Goal: Information Seeking & Learning: Compare options

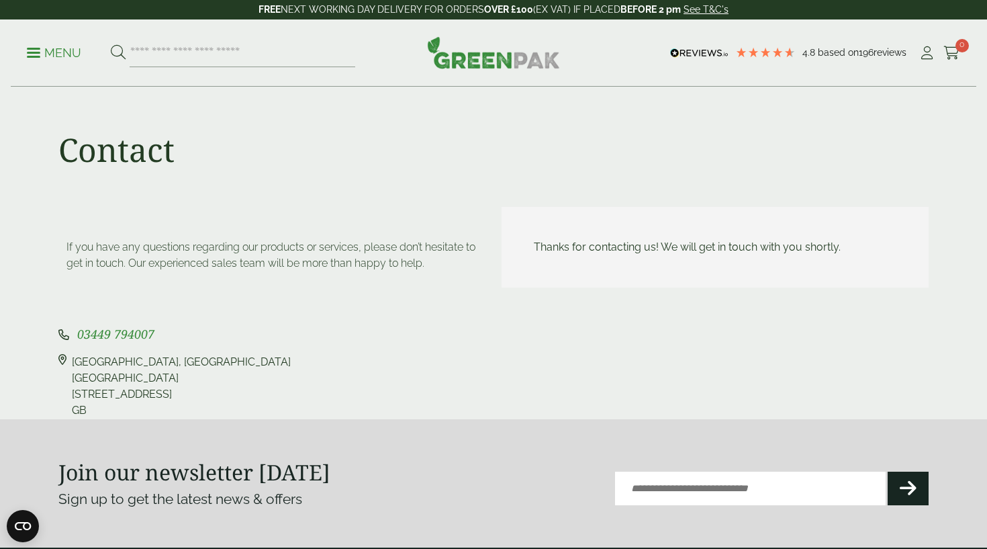
click at [70, 50] on p "Menu" at bounding box center [54, 53] width 54 height 16
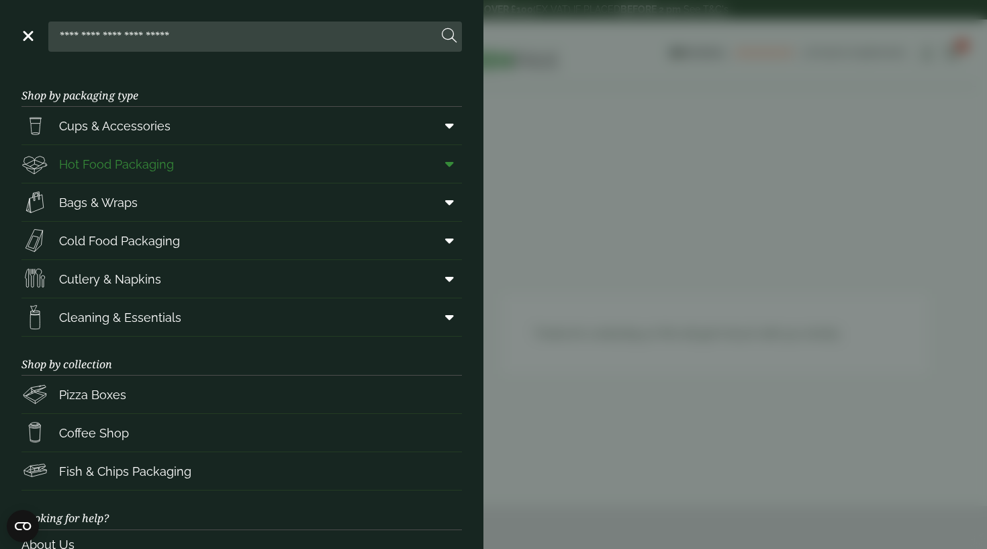
click at [108, 166] on span "Hot Food Packaging" at bounding box center [116, 164] width 115 height 18
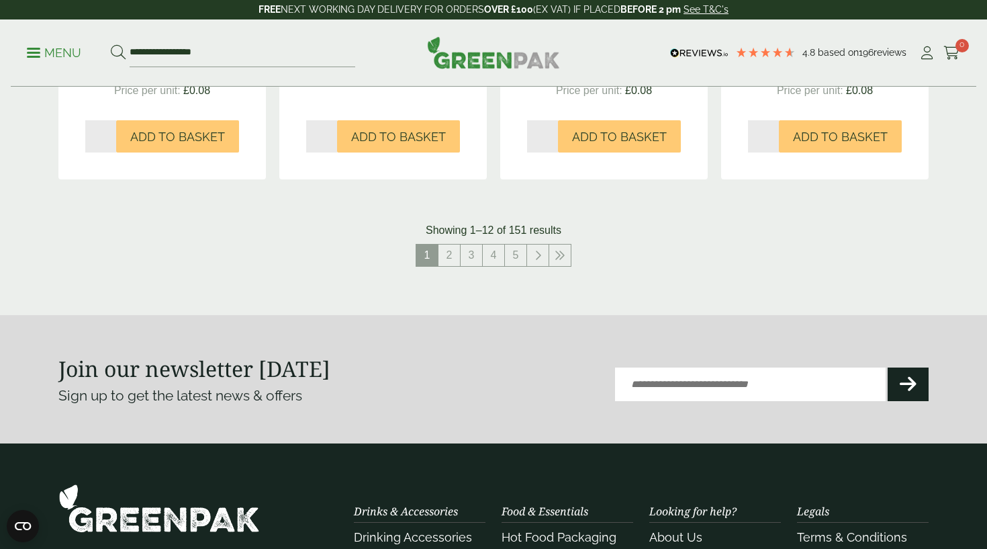
scroll to position [1495, 0]
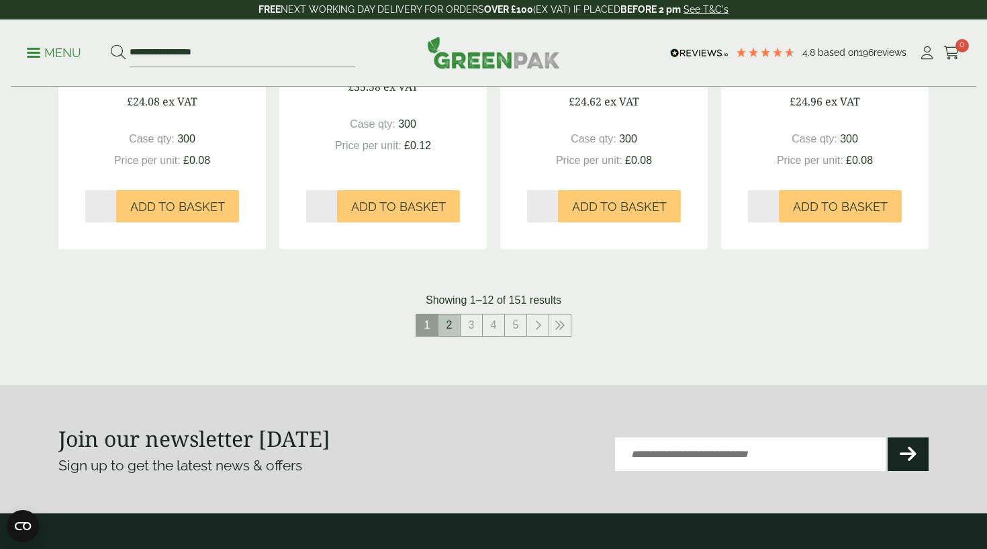
click at [449, 318] on link "2" at bounding box center [449, 324] width 21 height 21
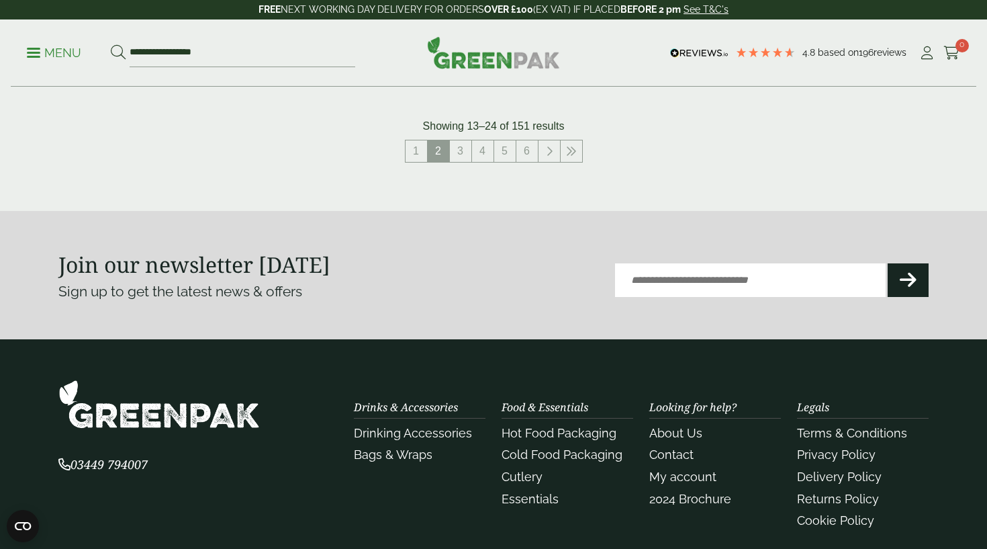
scroll to position [1676, 0]
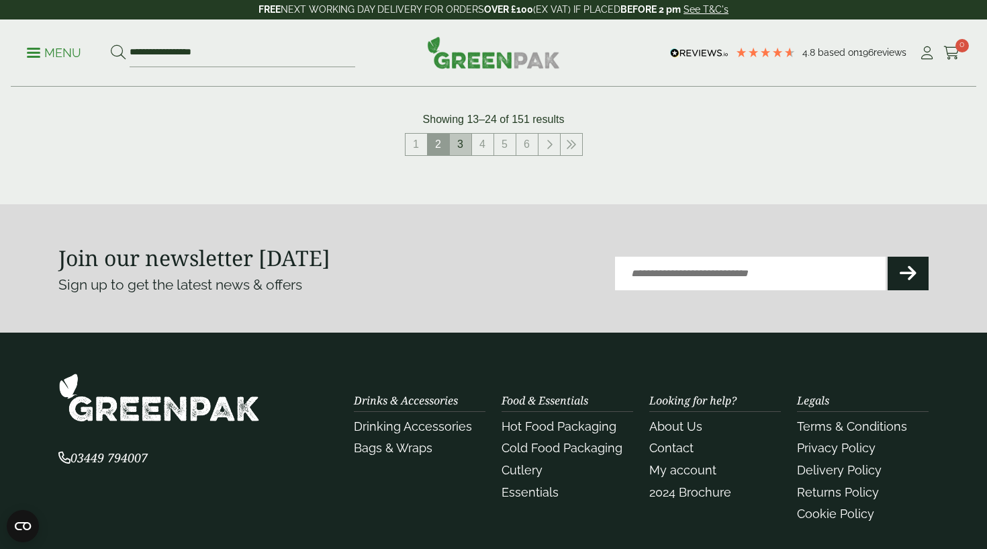
click at [458, 142] on link "3" at bounding box center [460, 144] width 21 height 21
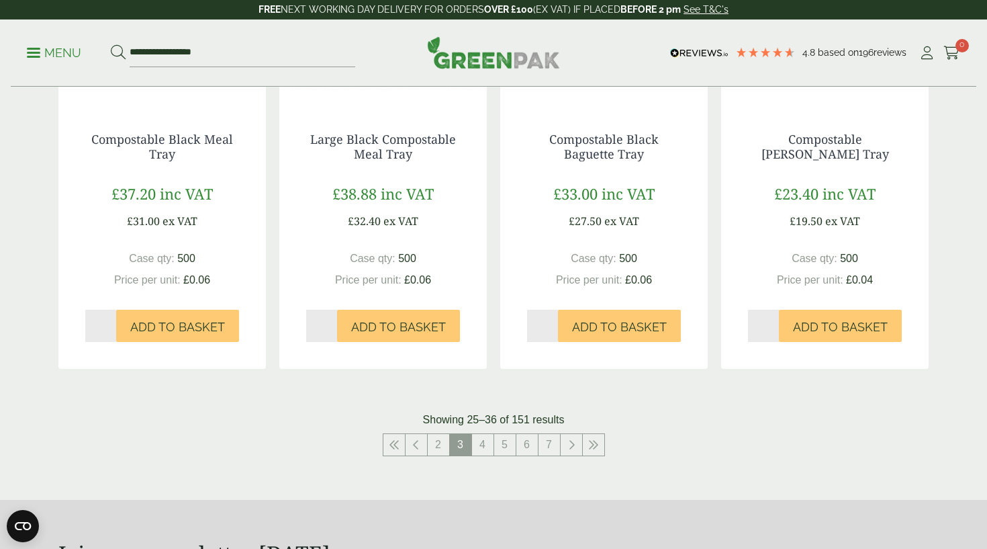
scroll to position [1363, 0]
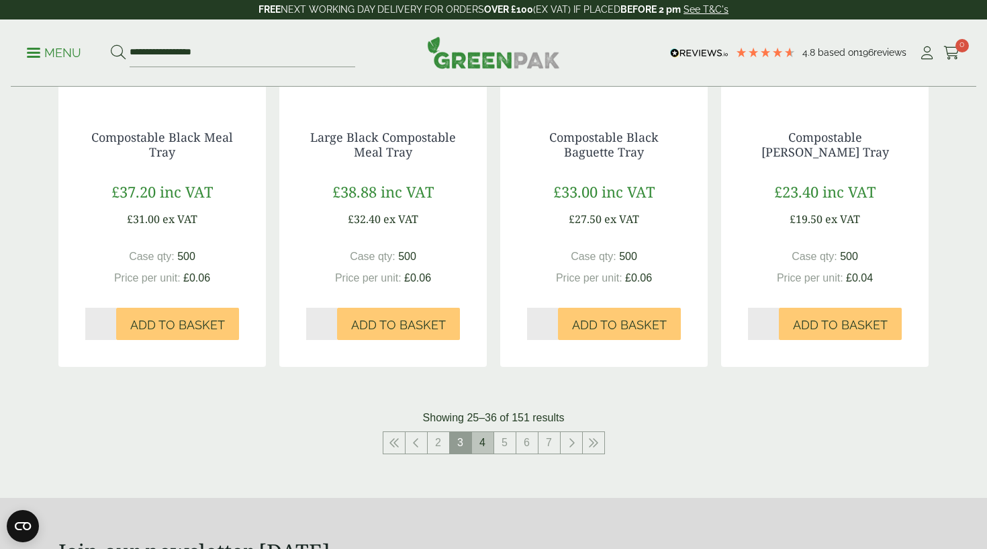
click at [482, 443] on link "4" at bounding box center [482, 442] width 21 height 21
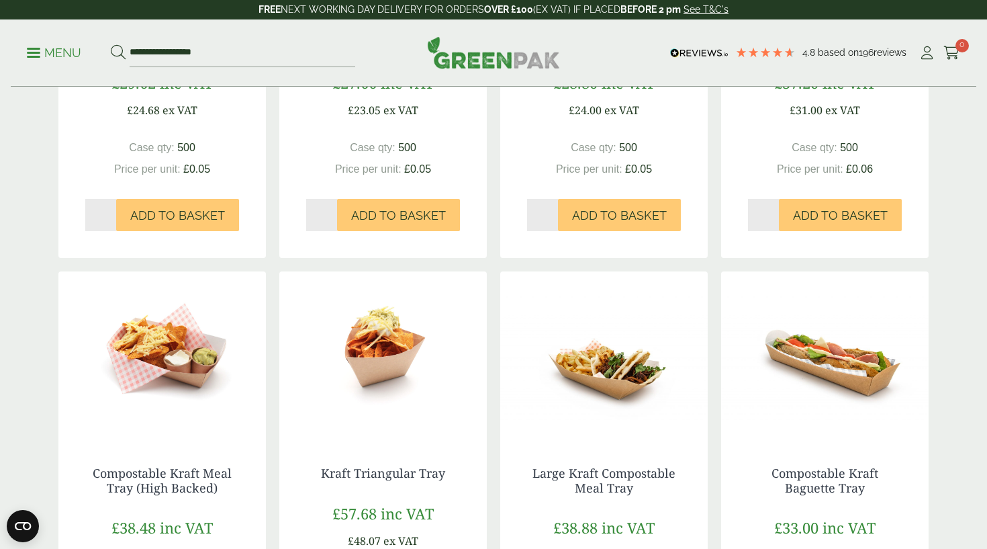
scroll to position [1645, 0]
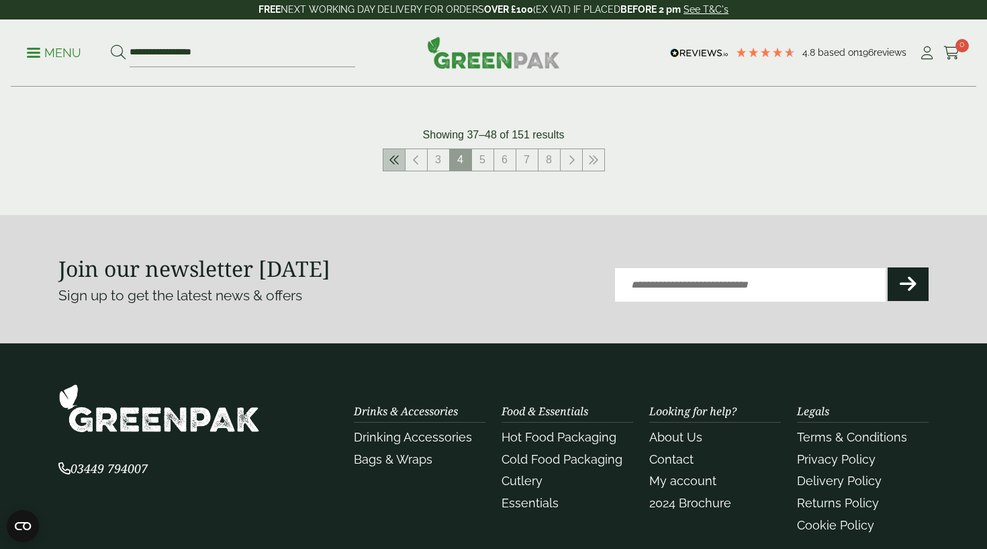
click at [399, 154] on icon at bounding box center [394, 159] width 11 height 11
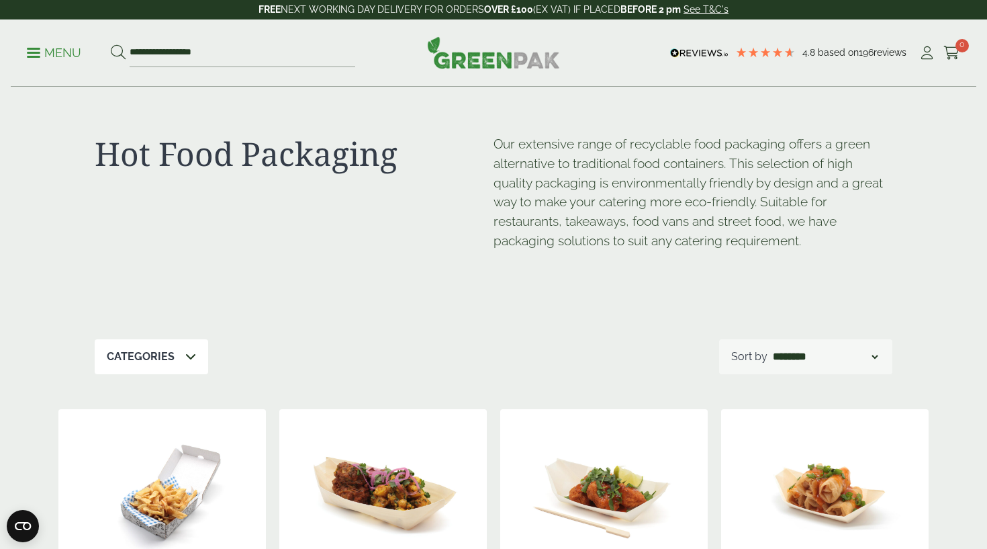
click at [37, 52] on span at bounding box center [33, 53] width 13 height 2
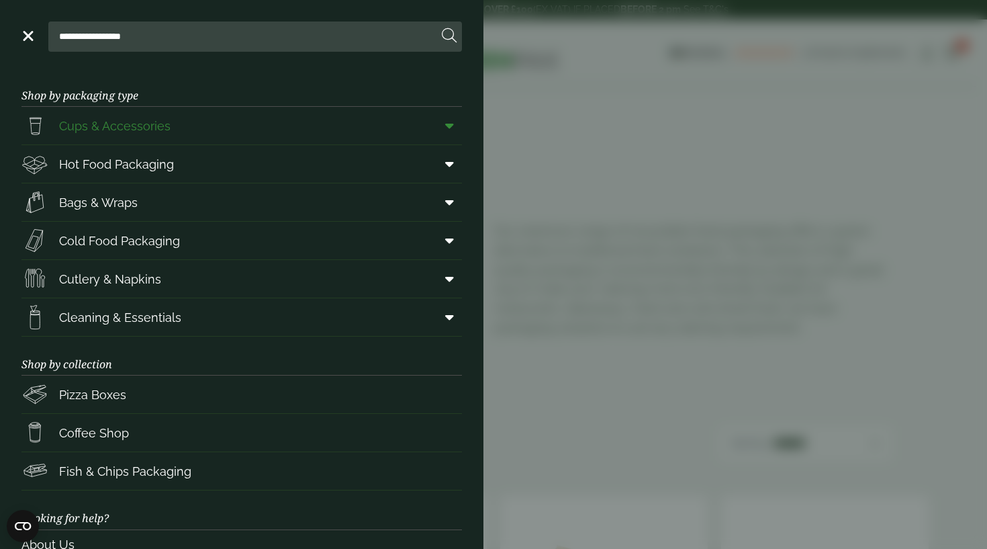
click at [269, 133] on link "Cups & Accessories" at bounding box center [241, 126] width 441 height 38
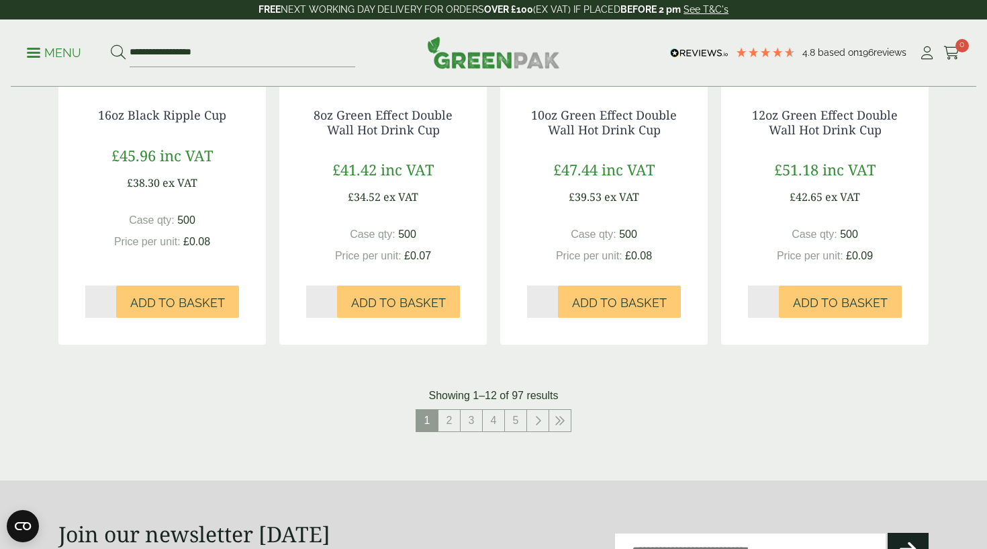
scroll to position [1355, 0]
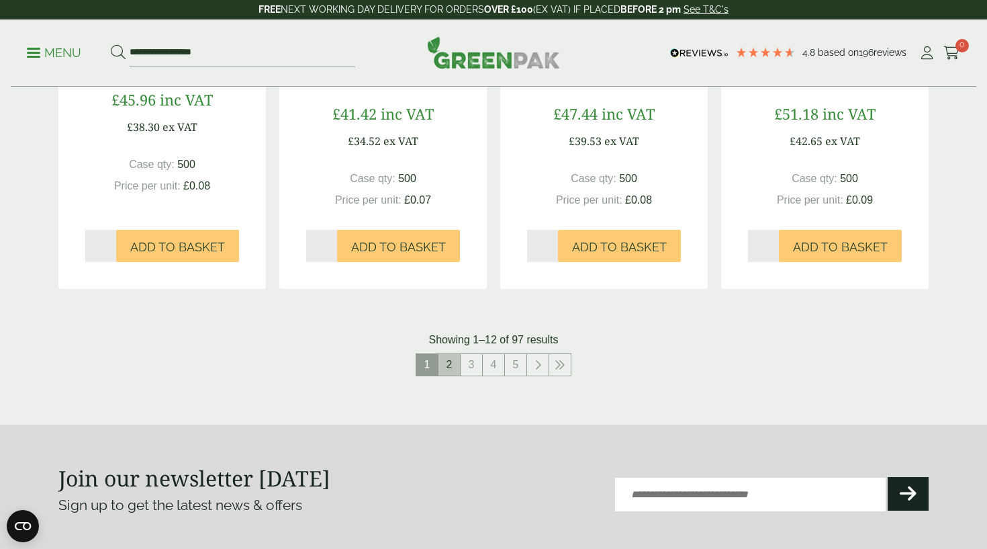
click at [441, 361] on link "2" at bounding box center [449, 364] width 21 height 21
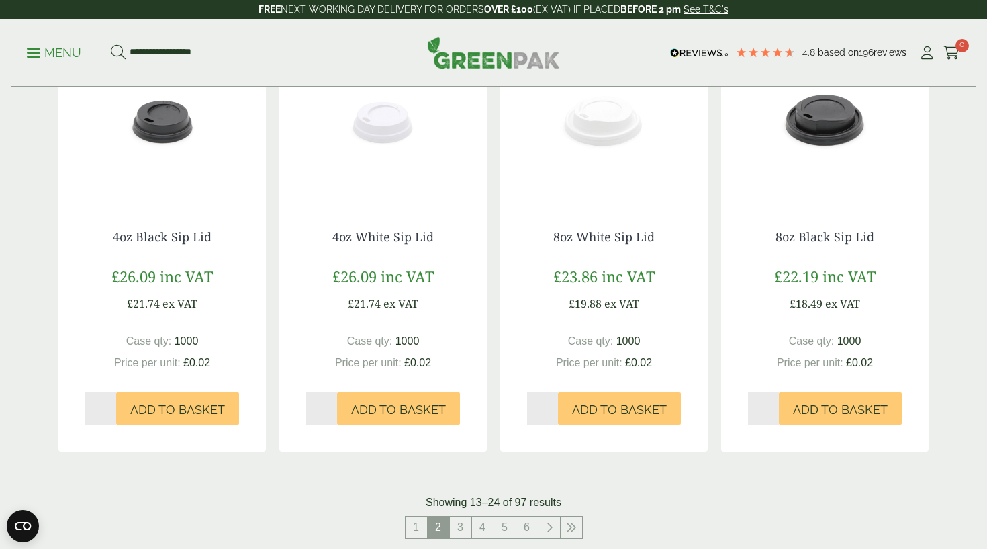
scroll to position [1359, 0]
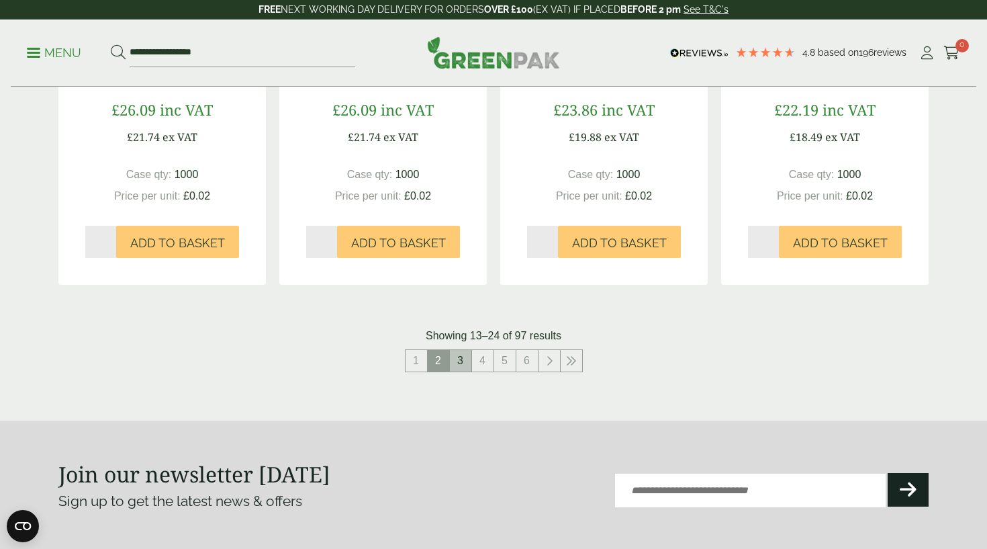
click at [465, 361] on link "3" at bounding box center [460, 360] width 21 height 21
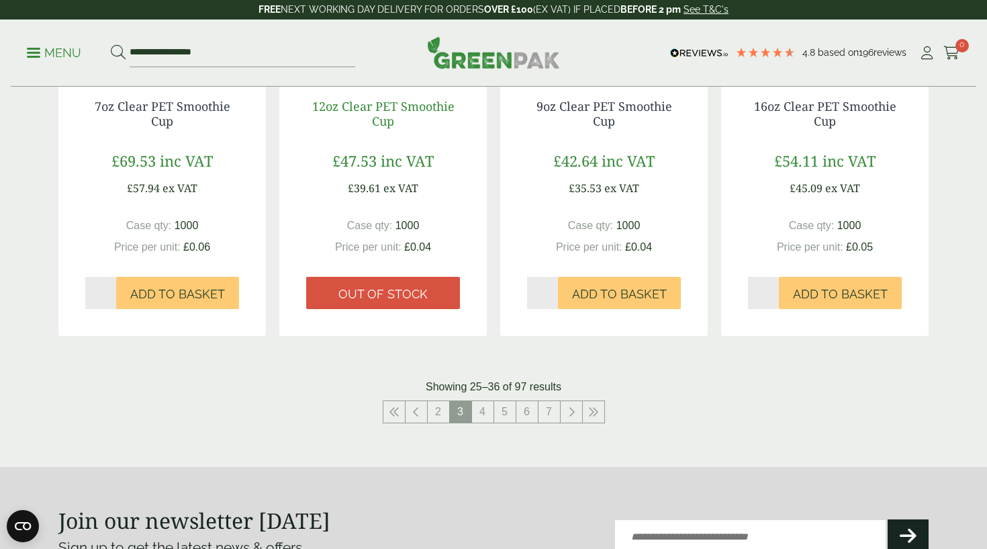
scroll to position [1511, 0]
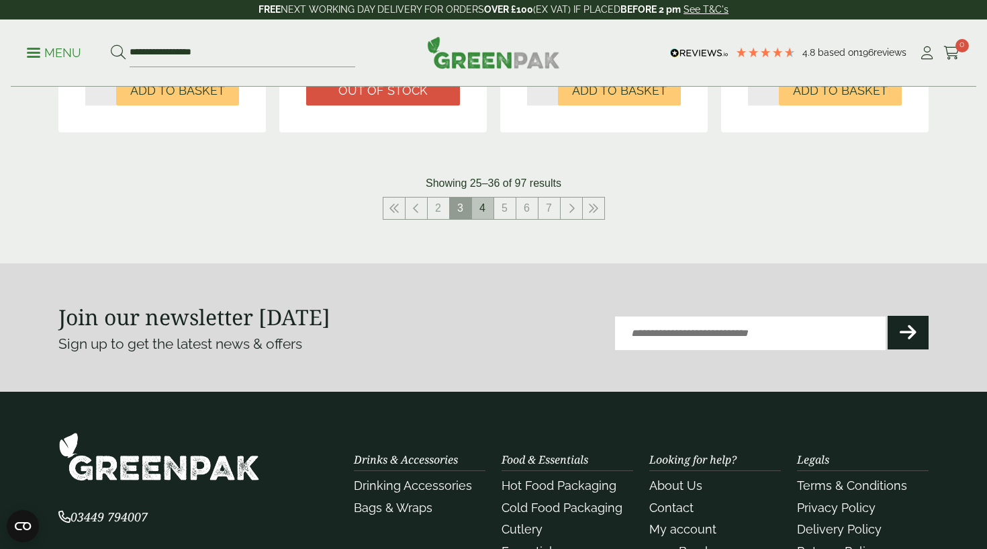
click at [483, 206] on link "4" at bounding box center [482, 207] width 21 height 21
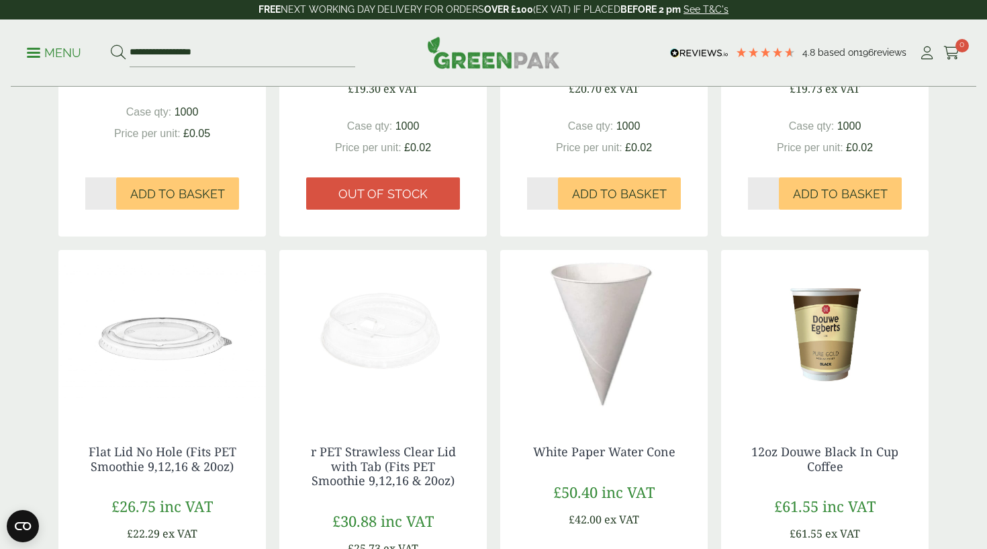
scroll to position [557, 0]
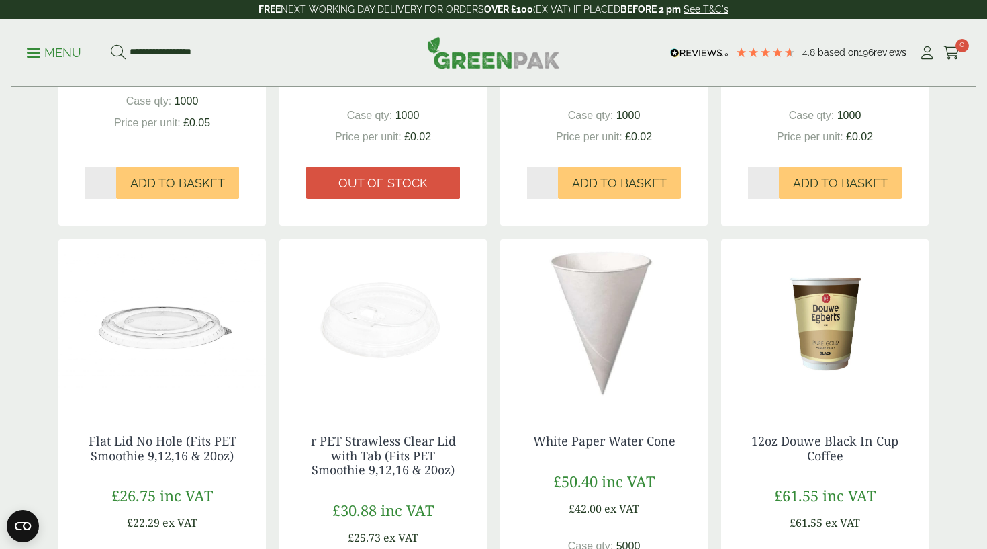
click at [53, 57] on p "Menu" at bounding box center [54, 53] width 54 height 16
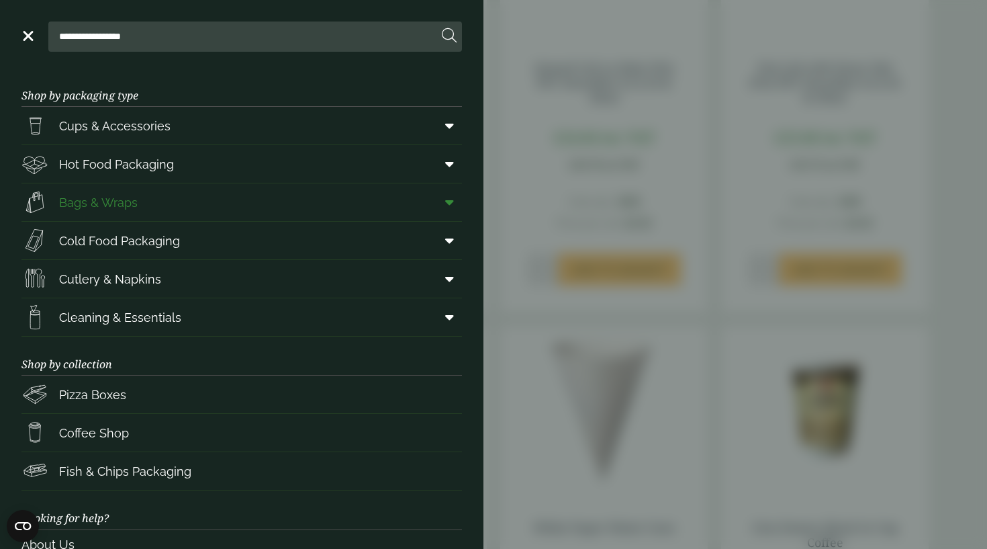
click at [195, 203] on link "Bags & Wraps" at bounding box center [241, 202] width 441 height 38
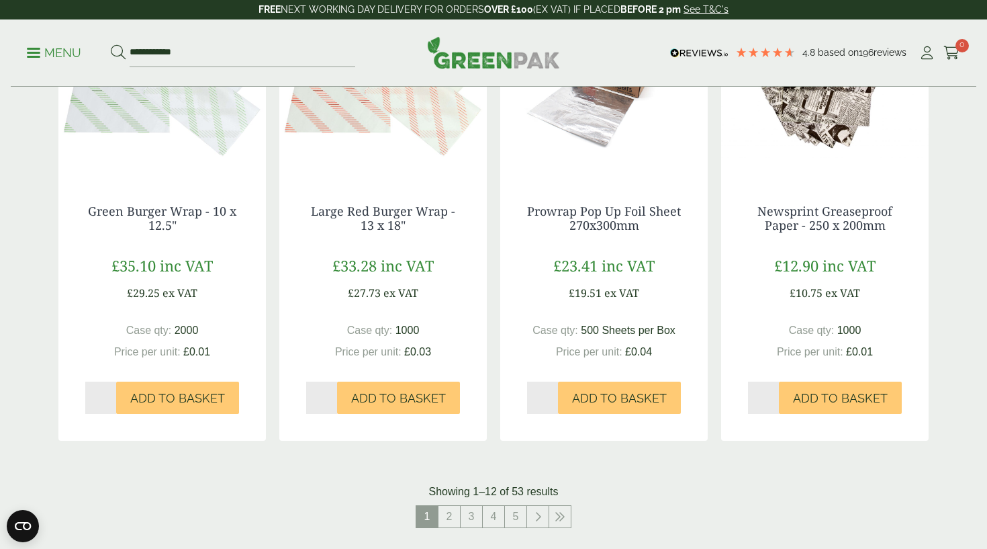
scroll to position [1573, 0]
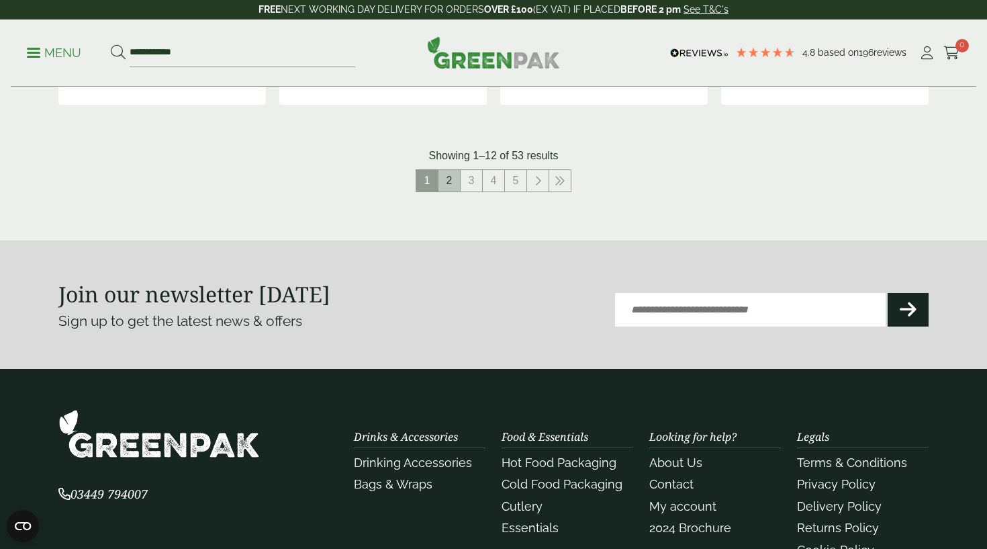
click at [449, 176] on link "2" at bounding box center [449, 180] width 21 height 21
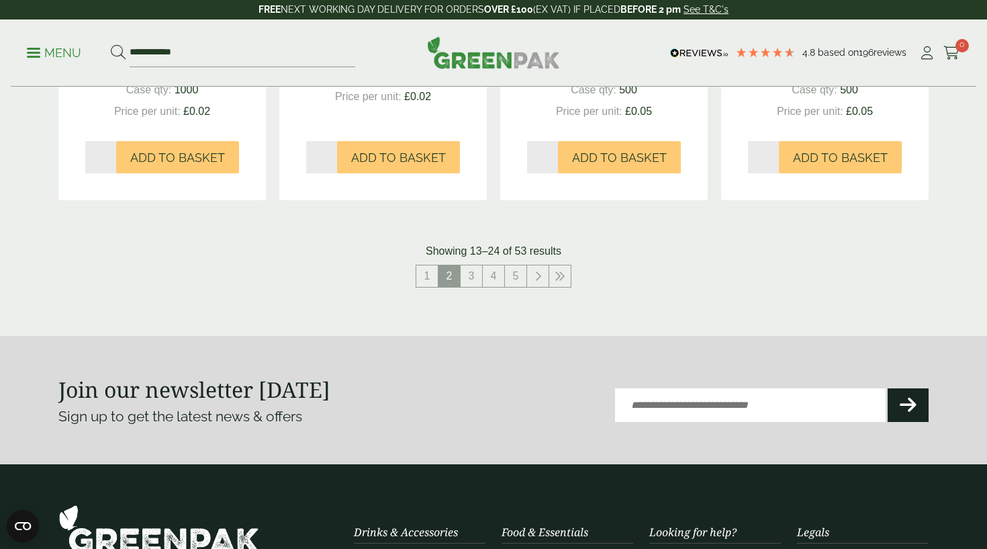
scroll to position [1632, 0]
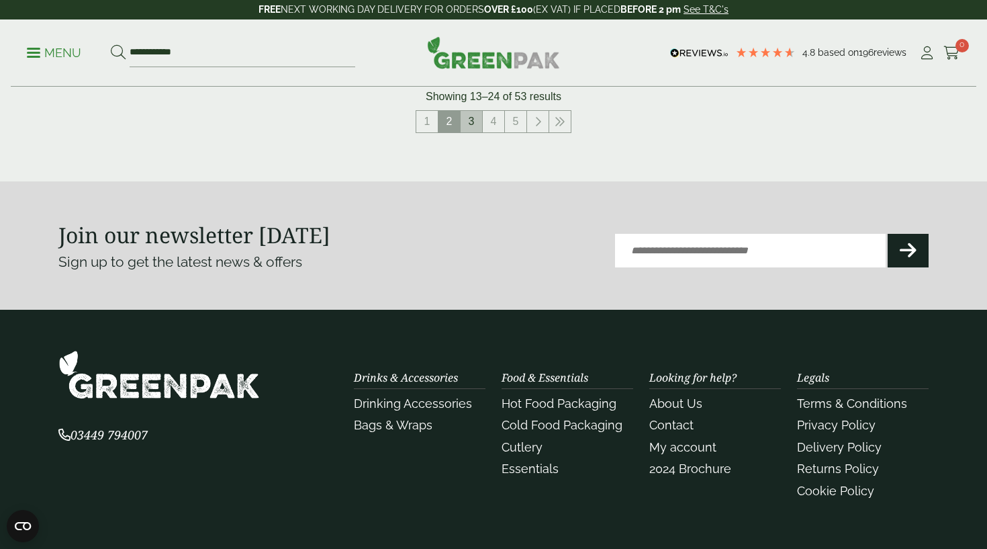
click at [474, 111] on link "3" at bounding box center [471, 121] width 21 height 21
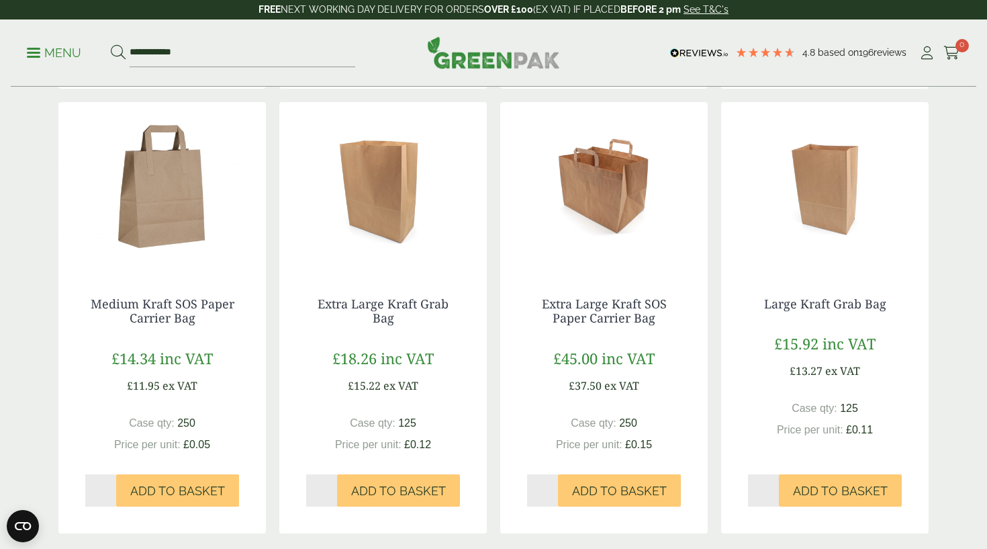
scroll to position [1143, 0]
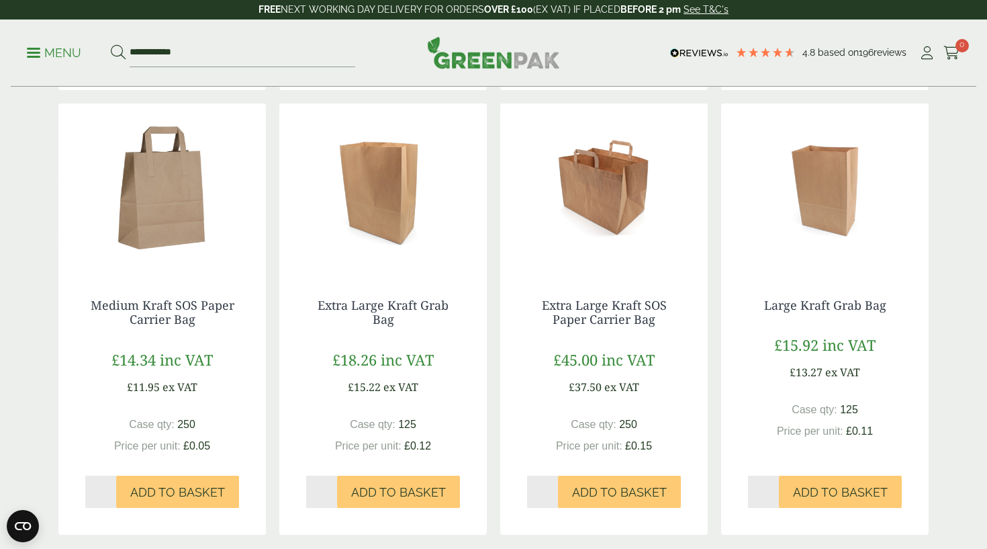
click at [40, 56] on p "Menu" at bounding box center [54, 53] width 54 height 16
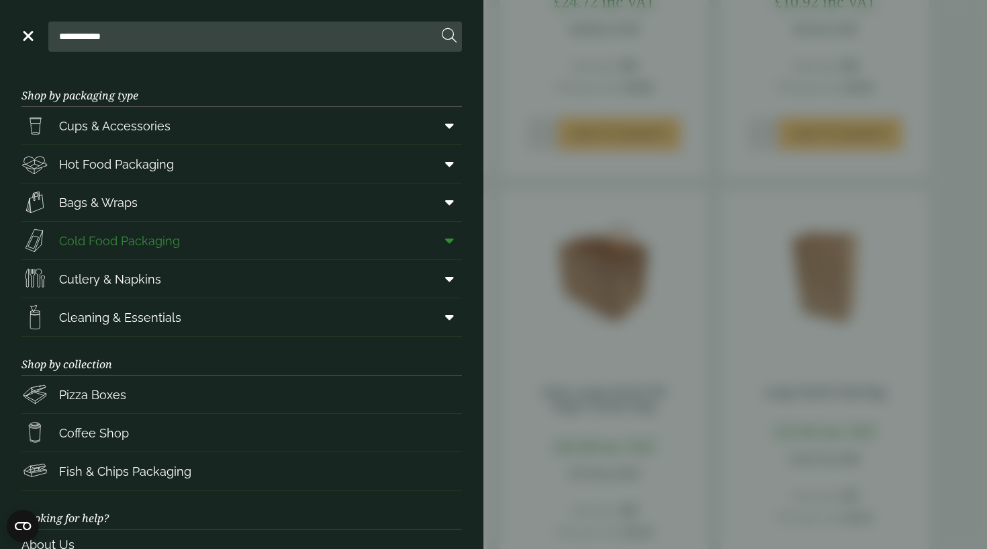
click at [400, 238] on link "Cold Food Packaging" at bounding box center [241, 241] width 441 height 38
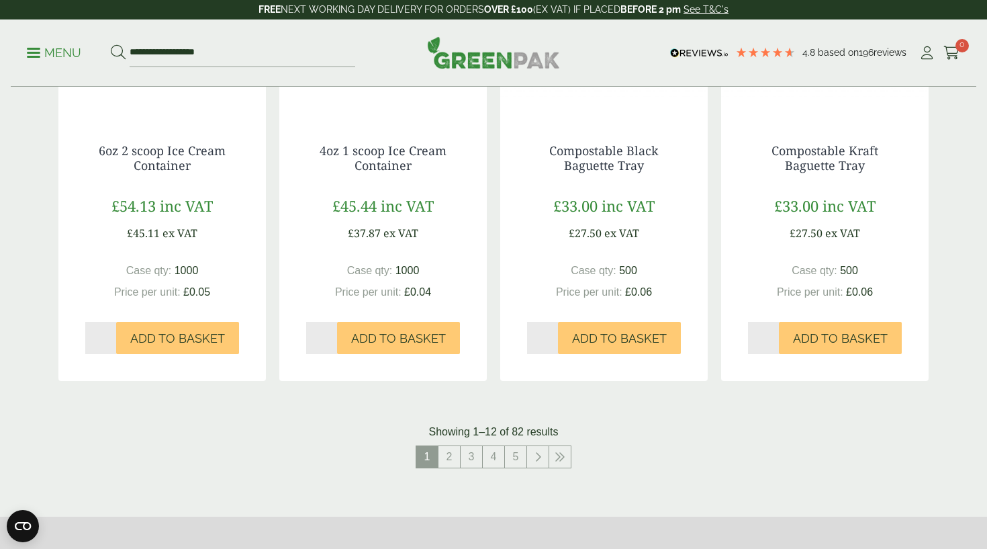
scroll to position [1314, 0]
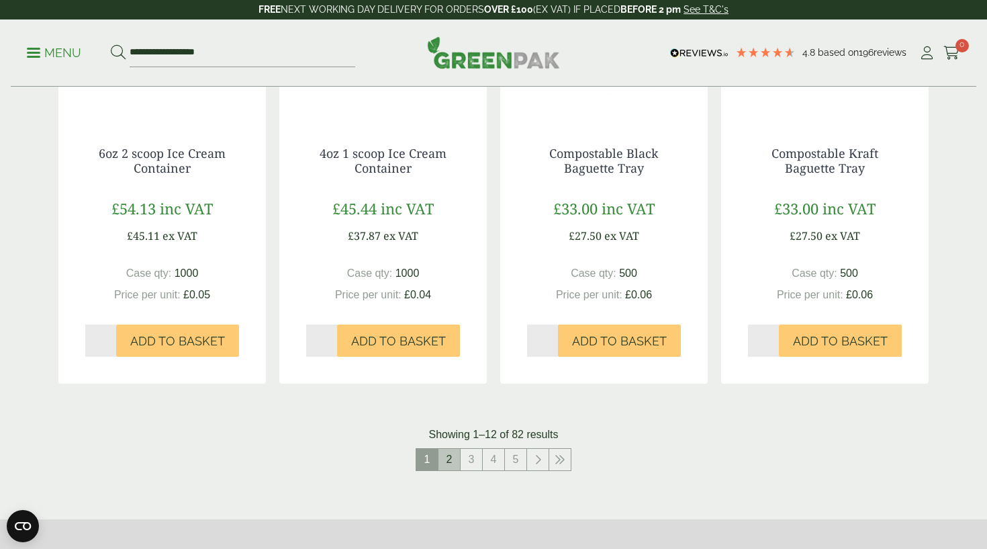
click at [449, 449] on link "2" at bounding box center [449, 459] width 21 height 21
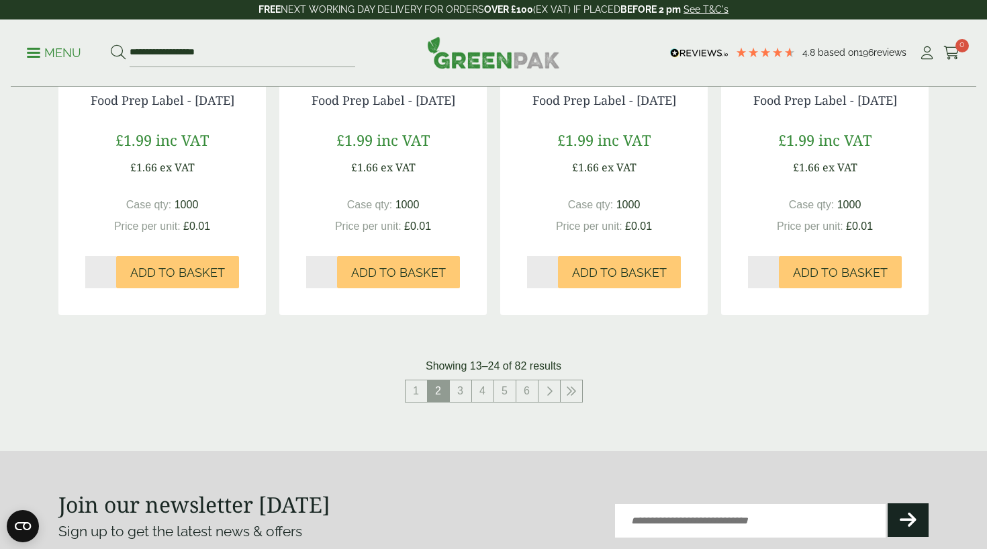
scroll to position [1535, 0]
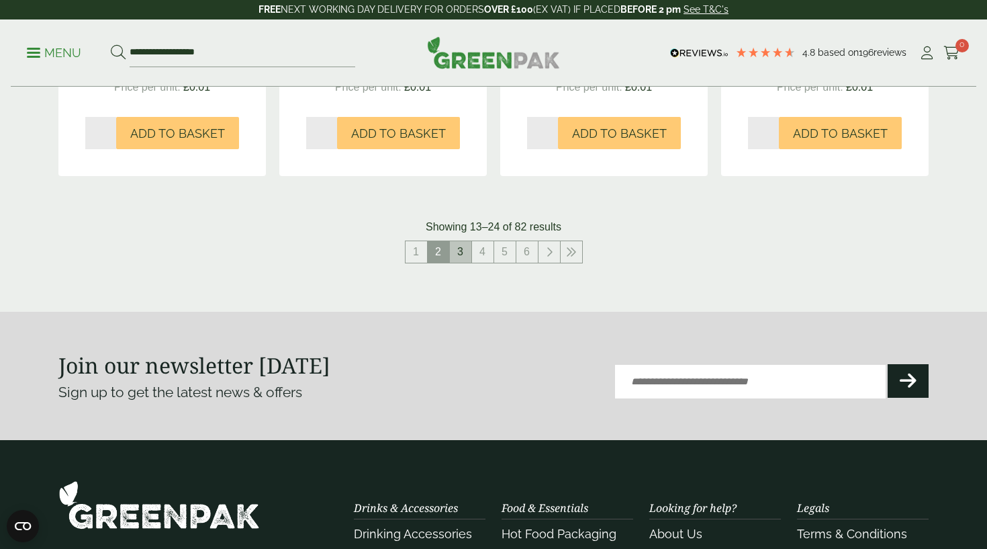
click at [458, 263] on link "3" at bounding box center [460, 251] width 21 height 21
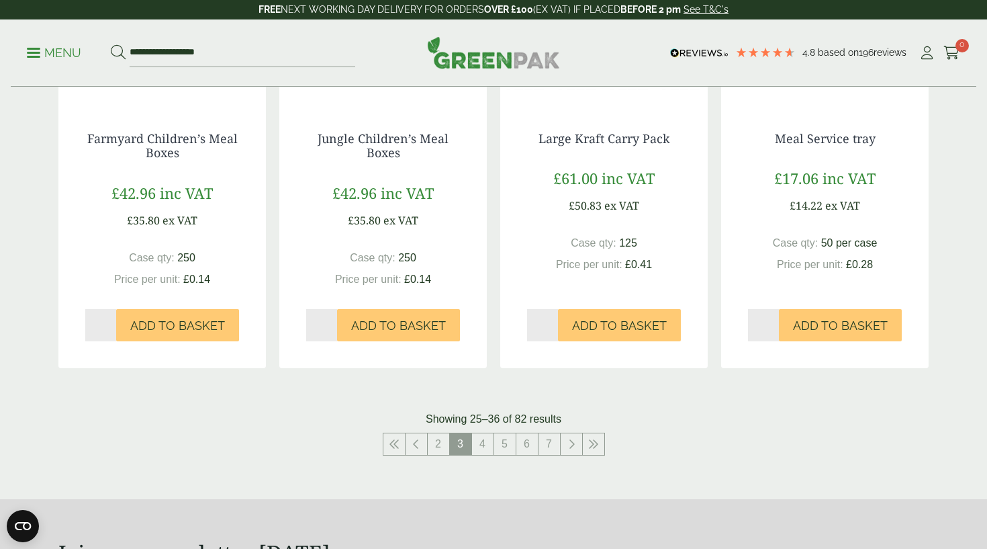
scroll to position [1445, 0]
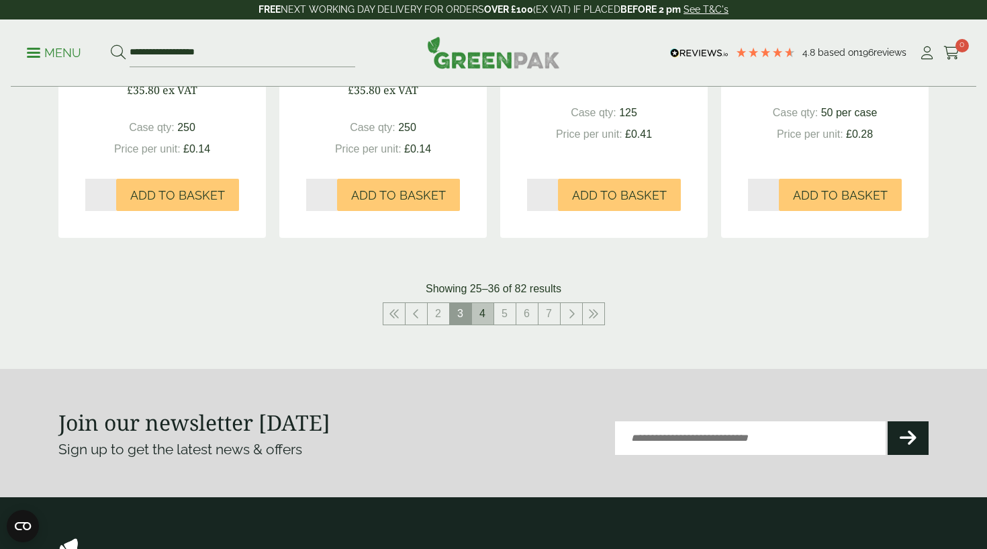
click at [480, 324] on link "4" at bounding box center [482, 313] width 21 height 21
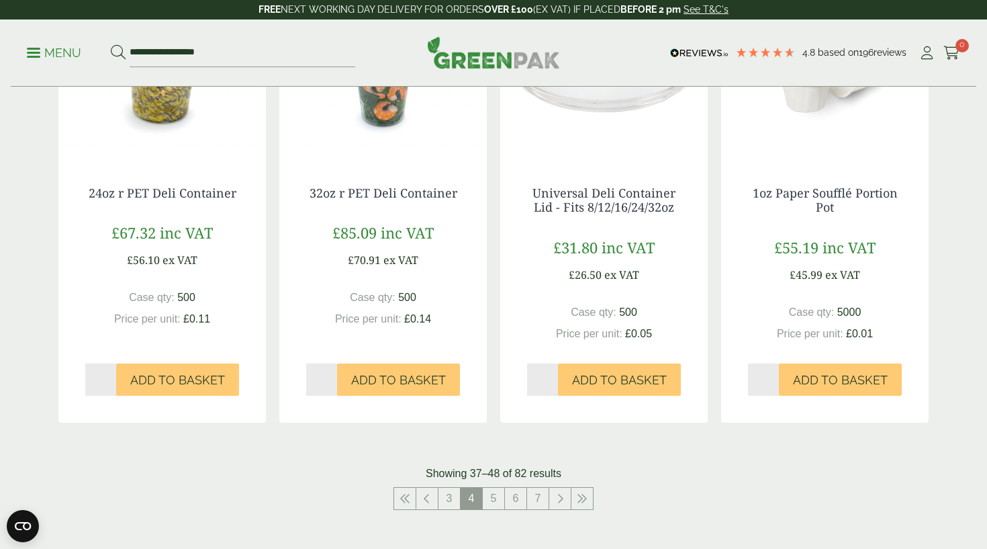
scroll to position [1311, 0]
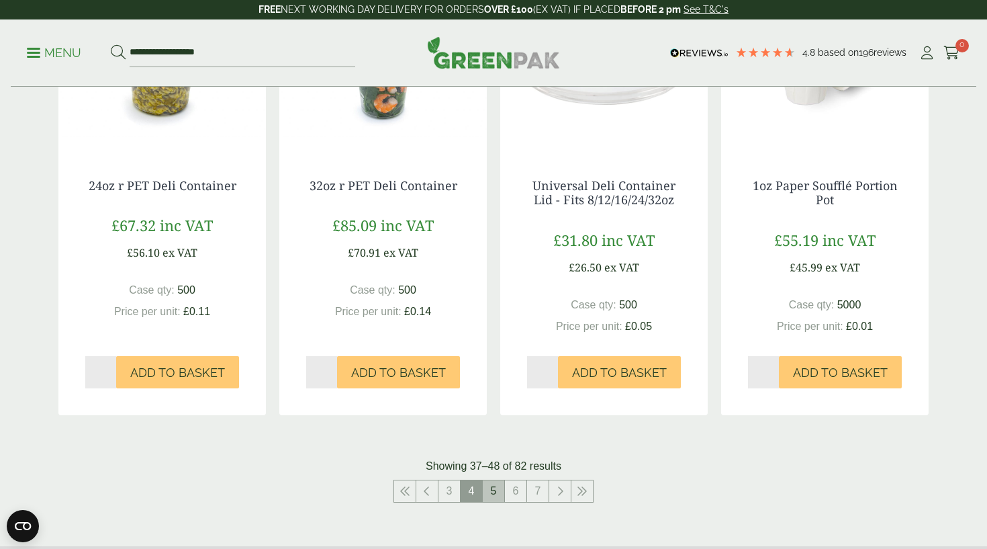
click at [498, 492] on link "5" at bounding box center [493, 490] width 21 height 21
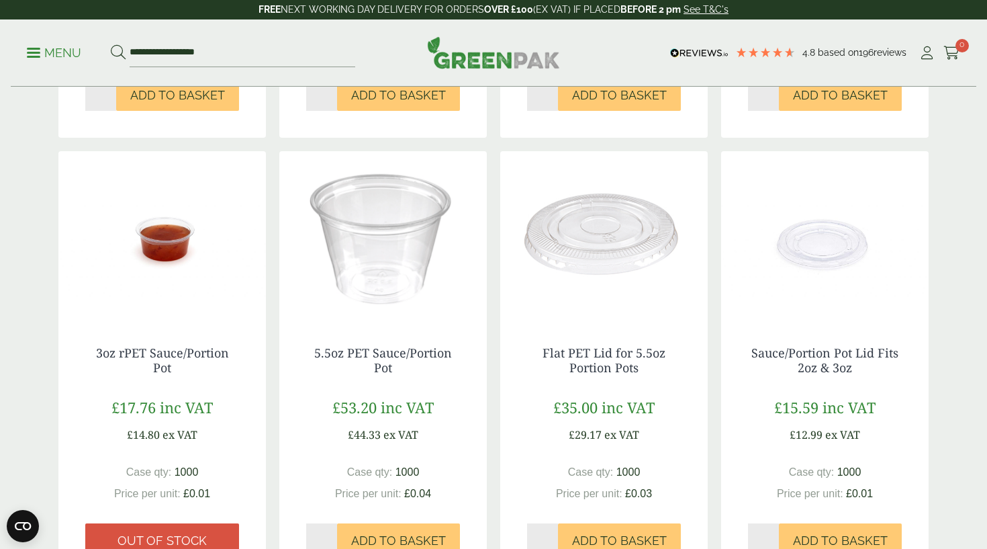
scroll to position [671, 0]
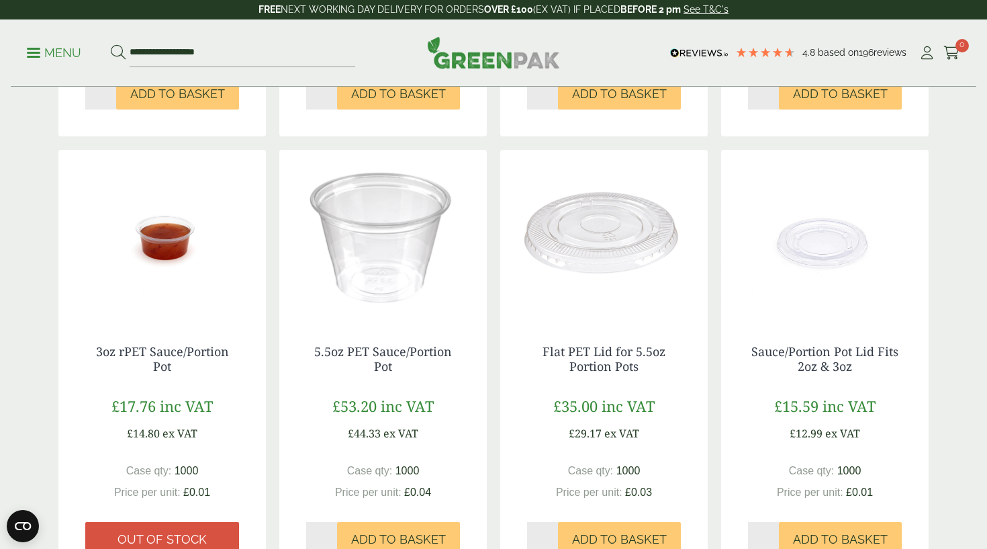
drag, startPoint x: 749, startPoint y: 345, endPoint x: 862, endPoint y: 357, distance: 112.9
click at [862, 357] on h4 "Sauce/Portion Pot Lid Fits 2oz & 3oz" at bounding box center [825, 359] width 154 height 29
copy link "Sauce/Portion Pot Lid Fits 2oz & 3oz"
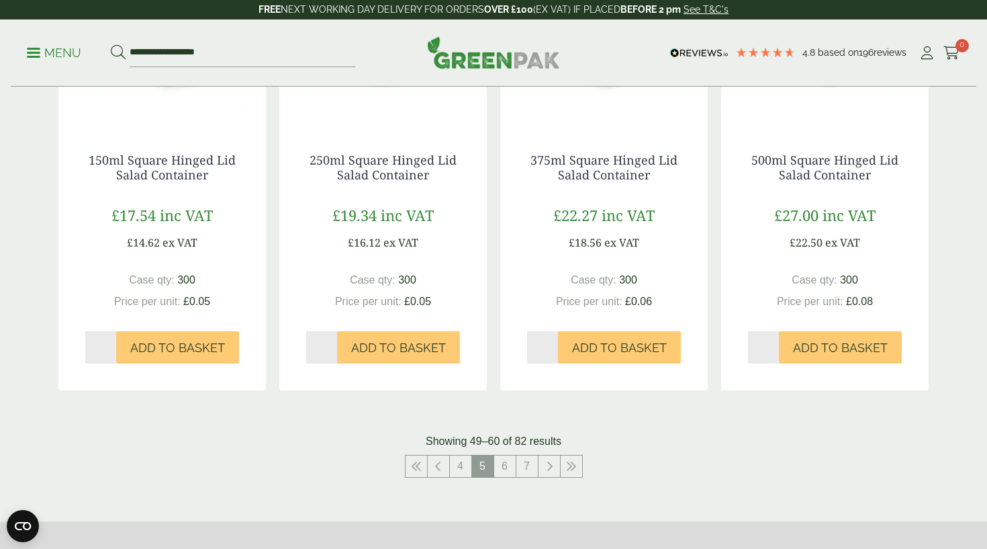
scroll to position [1377, 0]
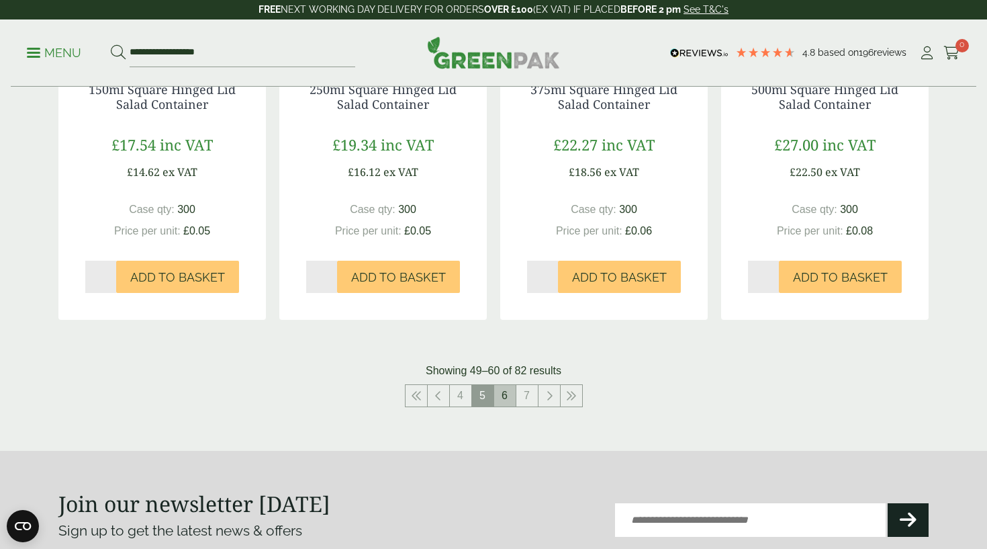
click at [504, 388] on link "6" at bounding box center [504, 395] width 21 height 21
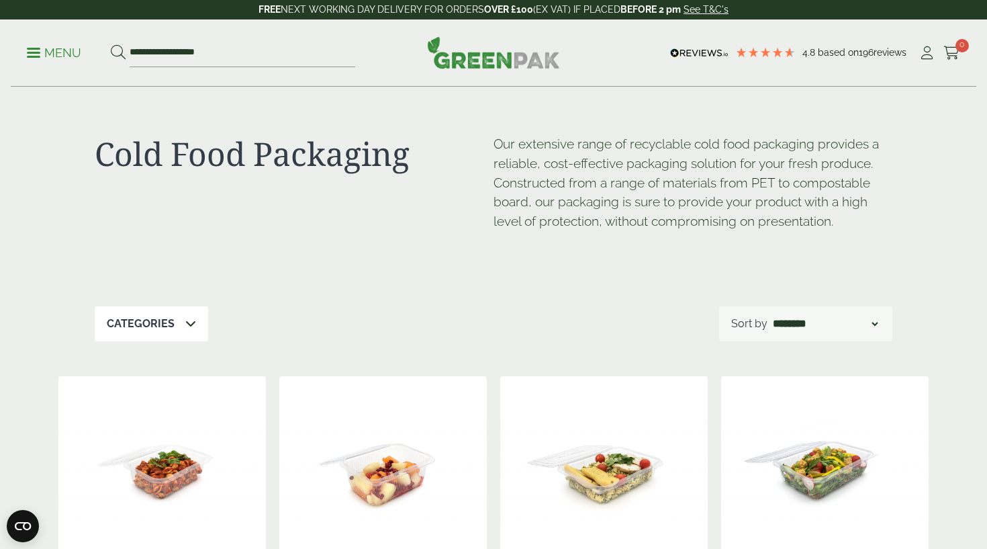
click at [75, 54] on p "Menu" at bounding box center [54, 53] width 54 height 16
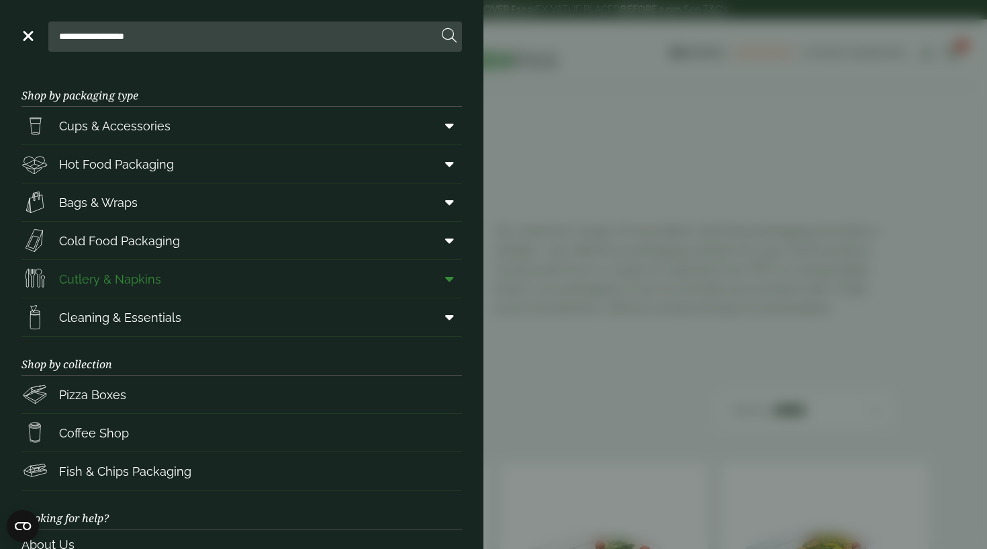
click at [268, 272] on link "Cutlery & Napkins" at bounding box center [241, 279] width 441 height 38
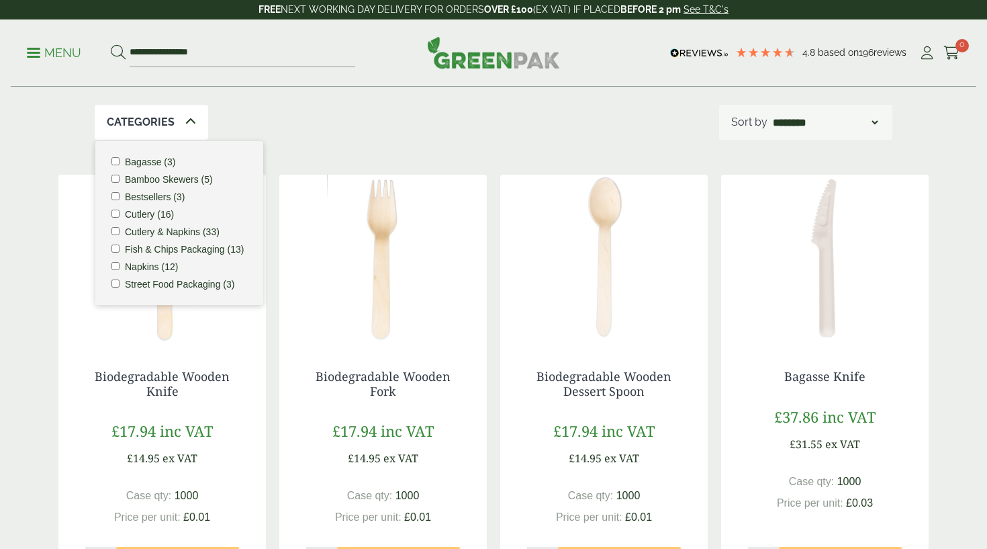
click at [156, 289] on label "Street Food Packaging (3)" at bounding box center [179, 283] width 109 height 9
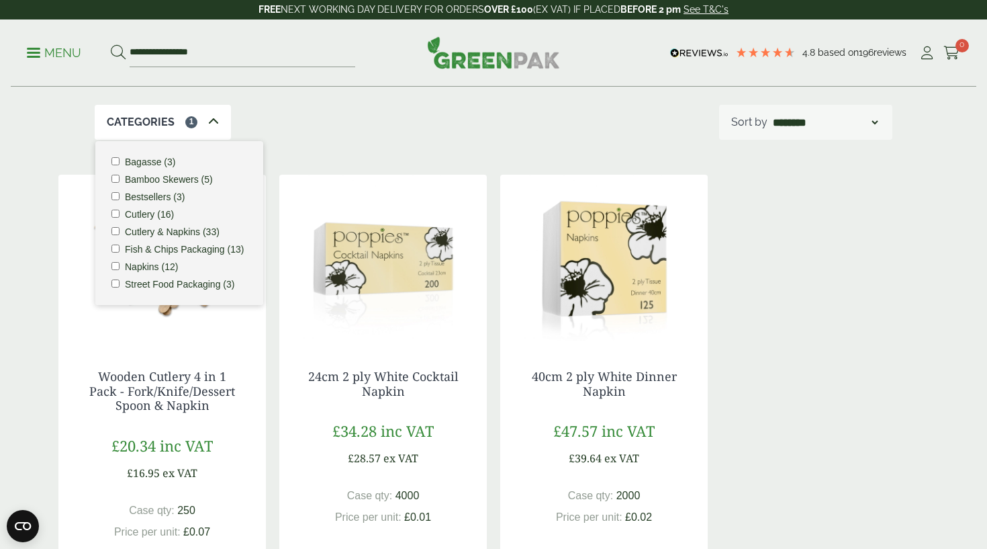
click at [441, 163] on div "Cutlery & Napkins Our wide range of disposable cutlery and napkins are ideal fo…" at bounding box center [493, 303] width 886 height 796
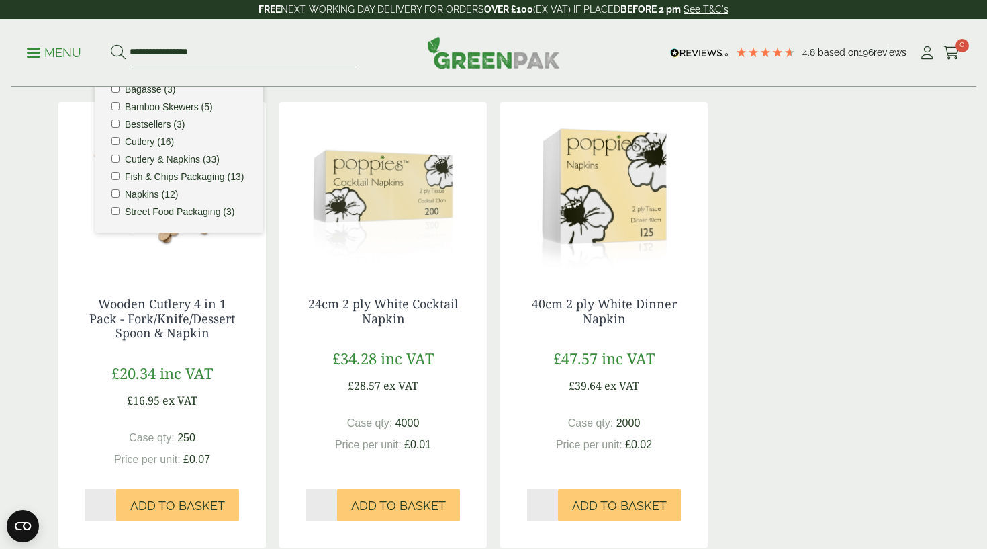
scroll to position [255, 0]
click at [156, 270] on img at bounding box center [162, 186] width 208 height 168
click at [161, 58] on p "Categories" at bounding box center [141, 50] width 68 height 16
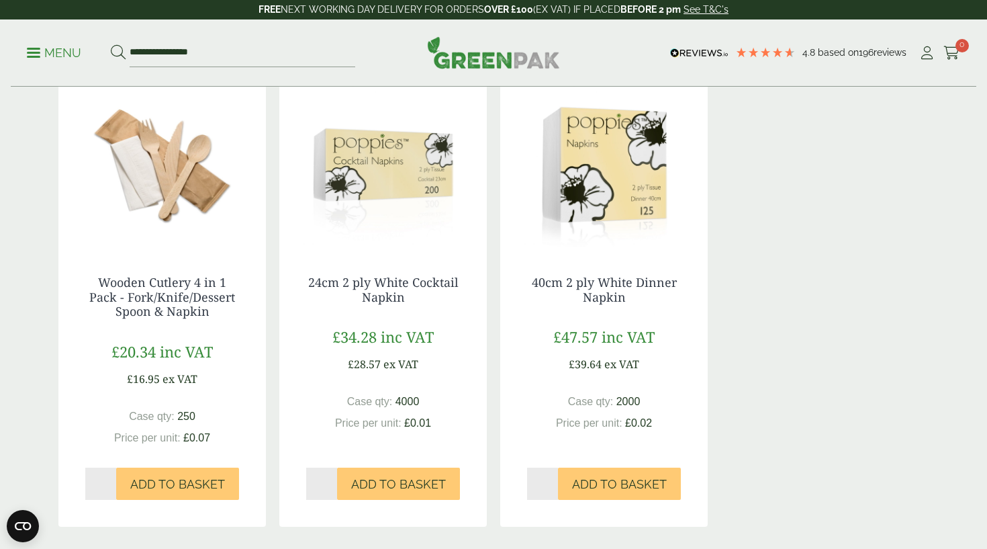
scroll to position [277, 0]
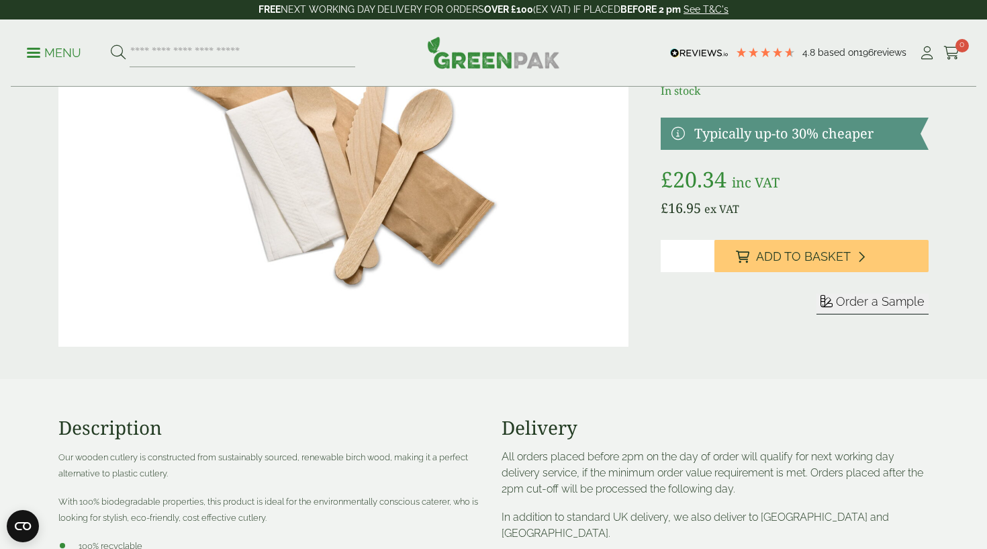
scroll to position [165, 0]
